Goal: Find specific page/section: Find specific page/section

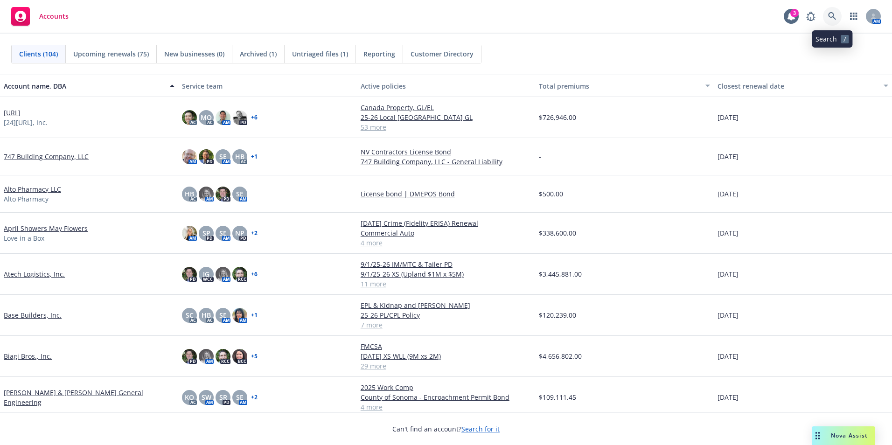
click at [834, 14] on icon at bounding box center [832, 16] width 8 height 8
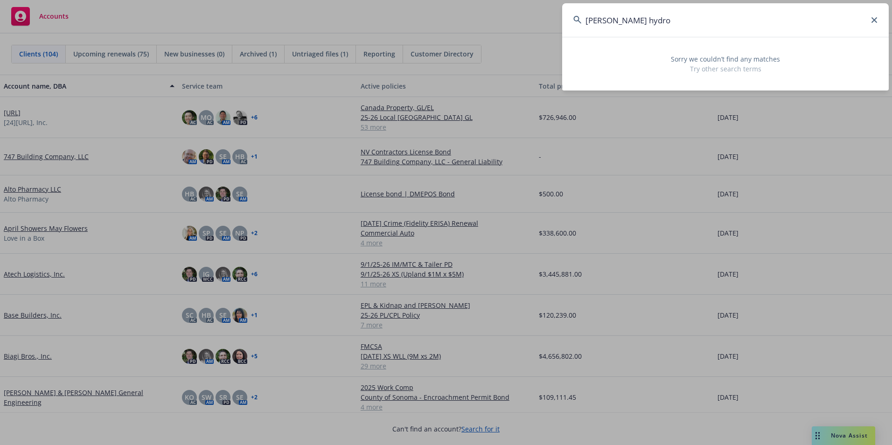
drag, startPoint x: 636, startPoint y: 20, endPoint x: 560, endPoint y: 19, distance: 76.1
click at [560, 19] on div "[PERSON_NAME] hydro Sorry we couldn’t find any matches Try other search terms" at bounding box center [446, 222] width 892 height 445
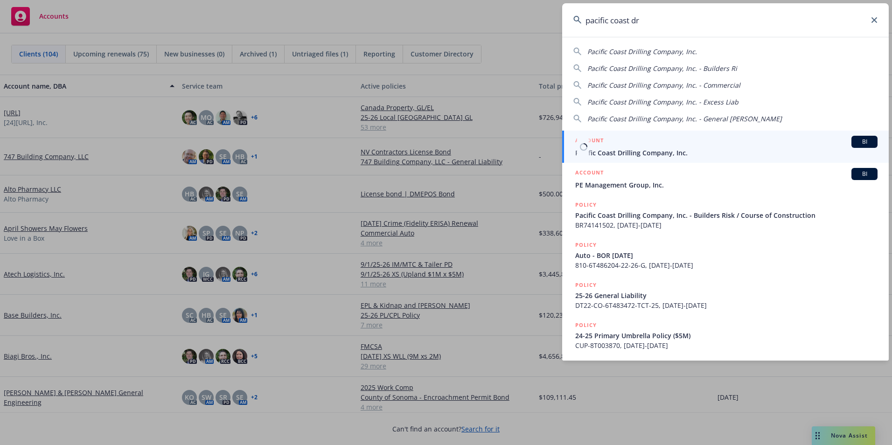
type input "pacific coast dr"
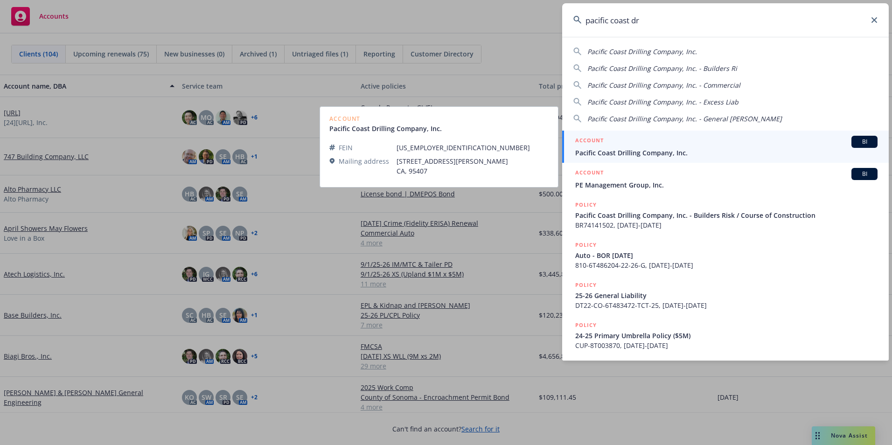
click at [633, 155] on span "Pacific Coast Drilling Company, Inc." at bounding box center [727, 153] width 302 height 10
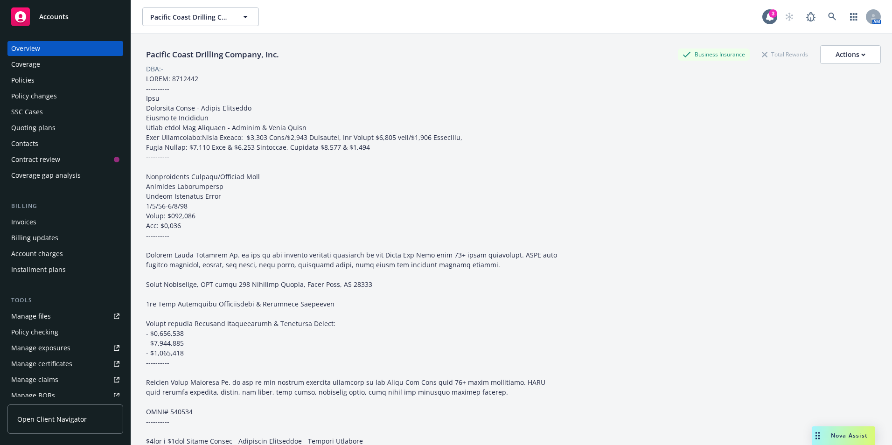
click at [25, 78] on div "Policies" at bounding box center [22, 80] width 23 height 15
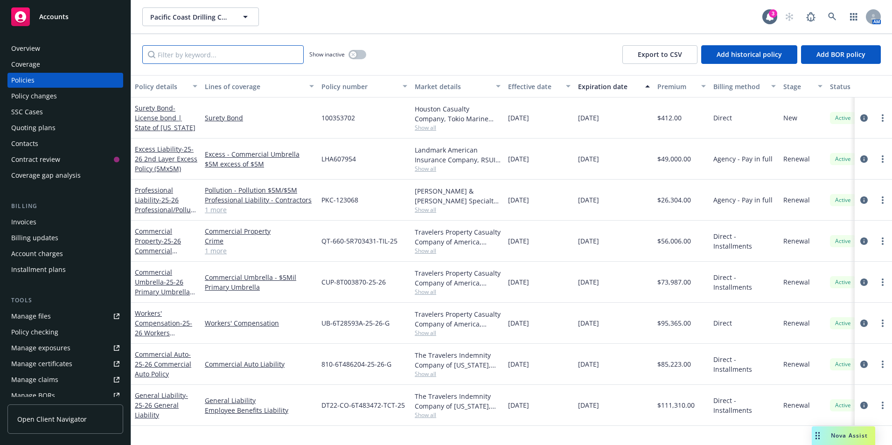
click at [193, 51] on input "Filter by keyword..." at bounding box center [222, 54] width 161 height 19
type input "surety"
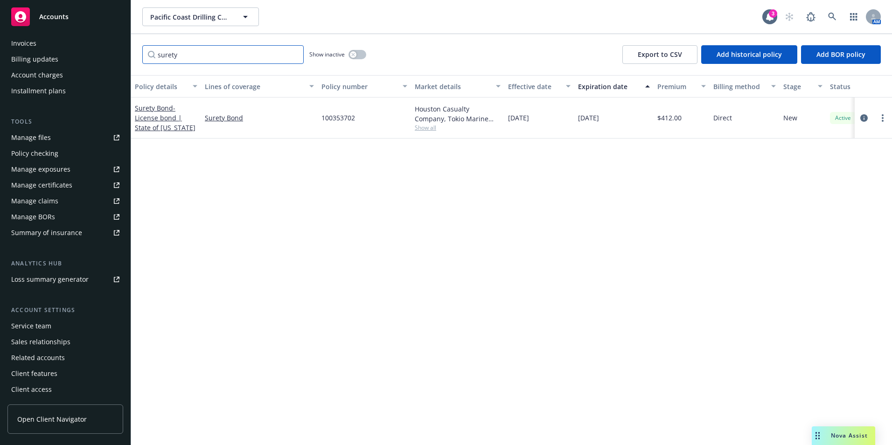
scroll to position [179, 0]
click at [35, 325] on div "Service team" at bounding box center [31, 326] width 40 height 15
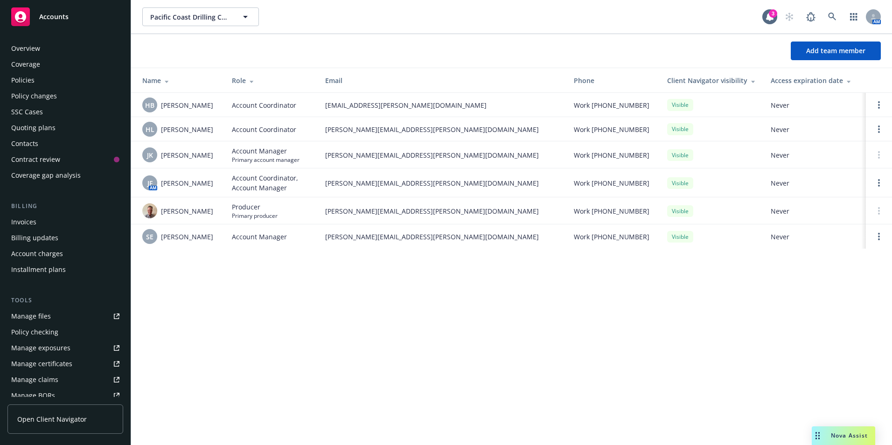
click at [32, 51] on div "Overview" at bounding box center [25, 48] width 29 height 15
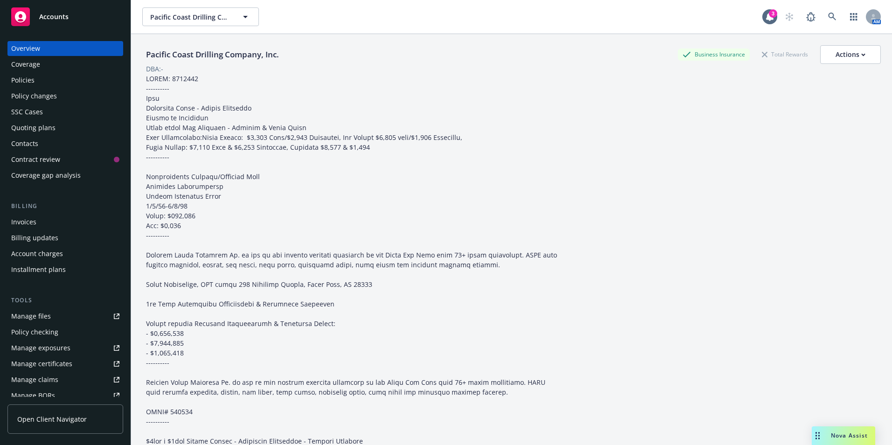
click at [48, 21] on div "Accounts" at bounding box center [65, 16] width 108 height 19
